Goal: Task Accomplishment & Management: Manage account settings

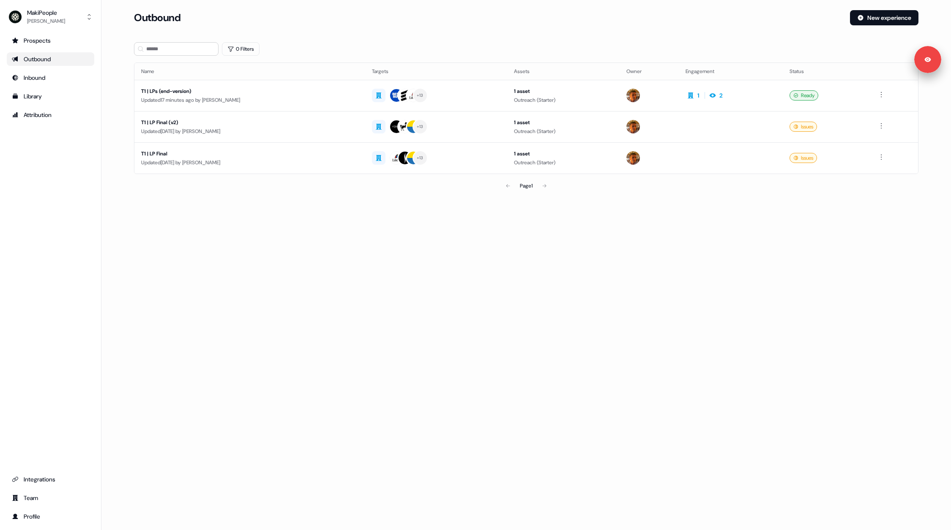
click at [120, 151] on main "Loading... Outbound New experience 0 Filters Name Targets Assets Owner Engageme…" at bounding box center [525, 114] width 849 height 208
click at [241, 90] on div "T1 | LPs (end-version)" at bounding box center [249, 91] width 217 height 8
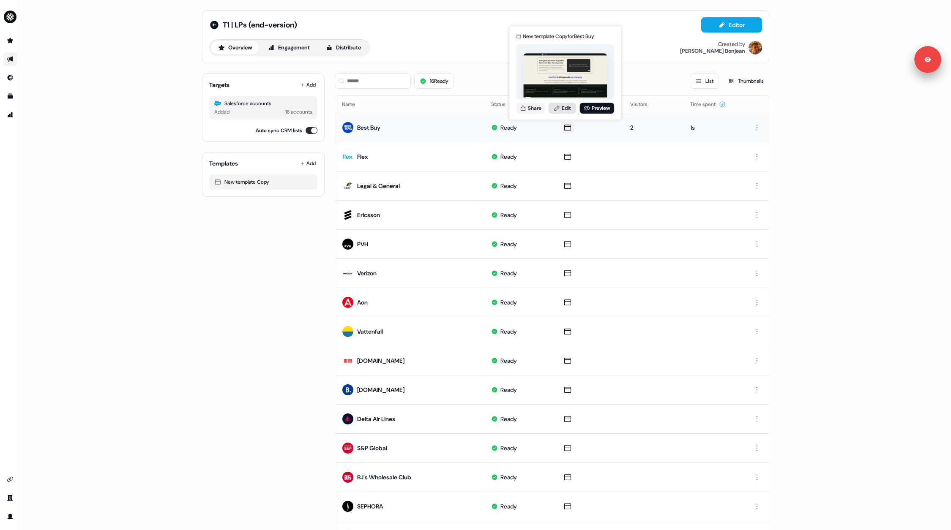
click at [562, 107] on link "Edit" at bounding box center [562, 108] width 28 height 11
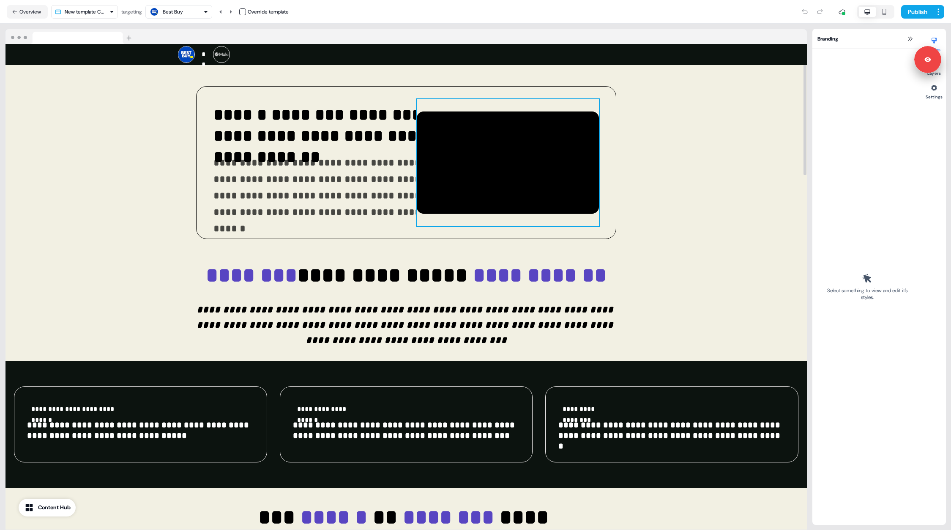
click at [551, 119] on div at bounding box center [508, 162] width 182 height 127
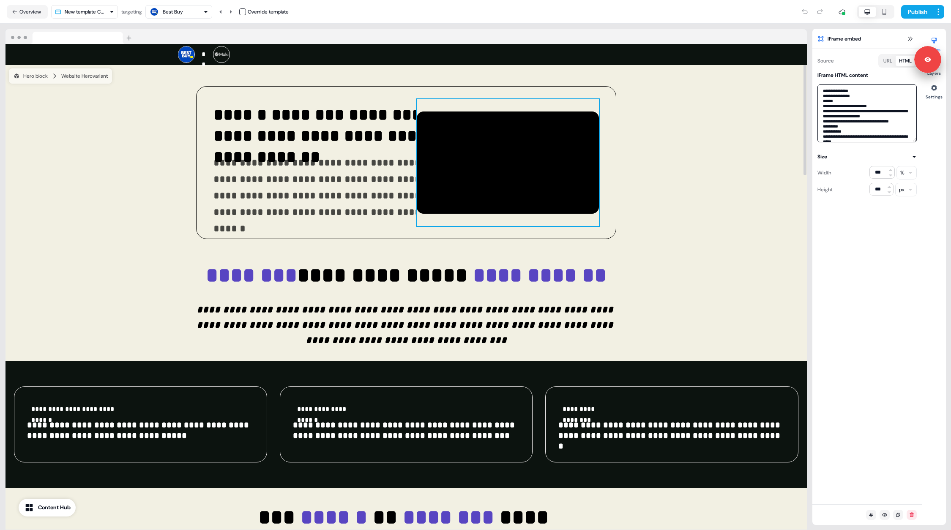
click at [857, 119] on textarea at bounding box center [866, 114] width 99 height 58
click at [528, 10] on div "Publish" at bounding box center [616, 11] width 655 height 17
click at [26, 13] on button "Overview" at bounding box center [27, 12] width 41 height 14
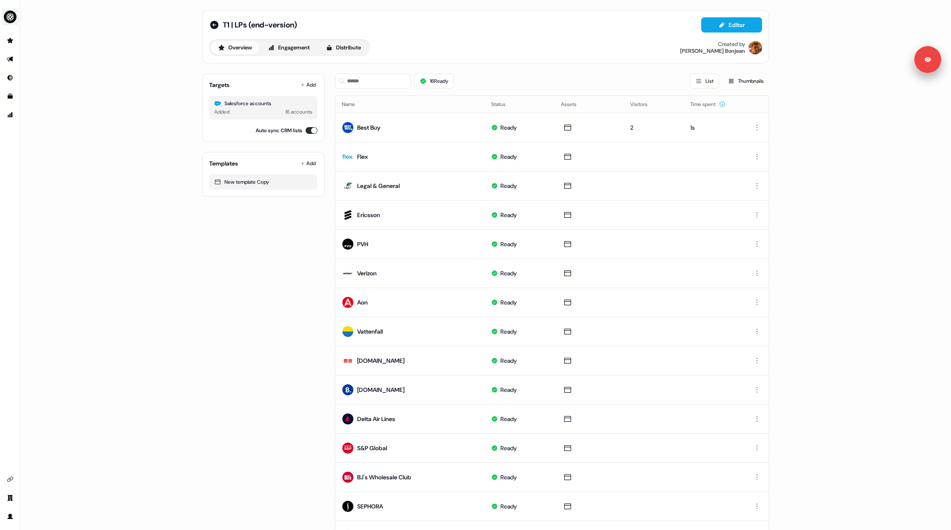
click at [10, 19] on img "side nav menu" at bounding box center [10, 17] width 14 height 14
click at [57, 74] on div "Logout" at bounding box center [43, 70] width 80 height 15
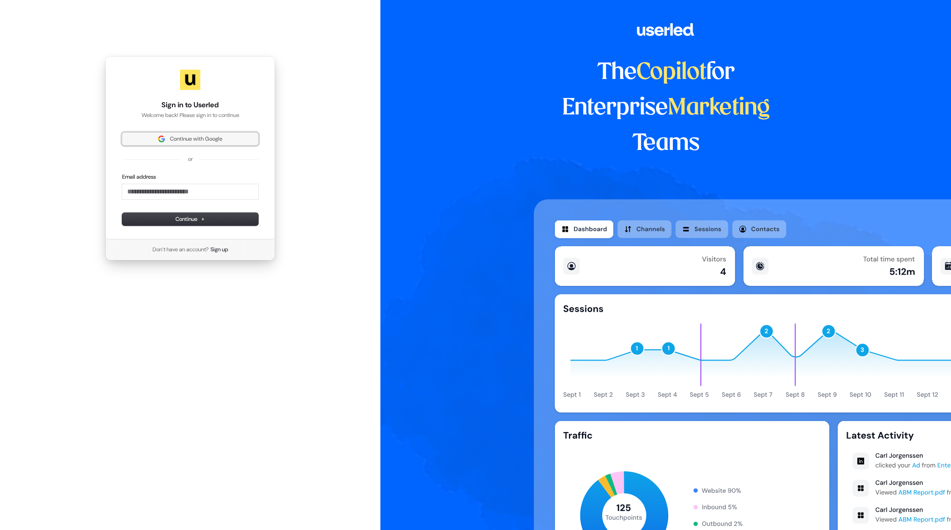
click at [205, 138] on span "Continue with Google" at bounding box center [196, 139] width 52 height 8
